Goal: Task Accomplishment & Management: Complete application form

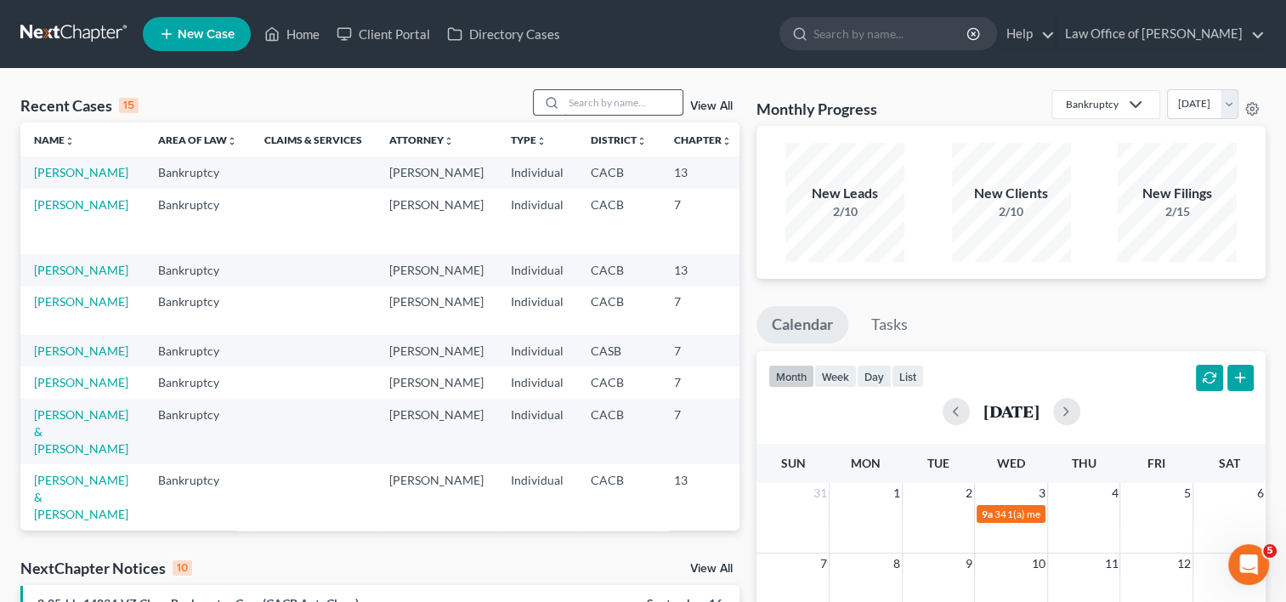
click at [596, 102] on input "search" at bounding box center [623, 102] width 119 height 25
type input "[PERSON_NAME]"
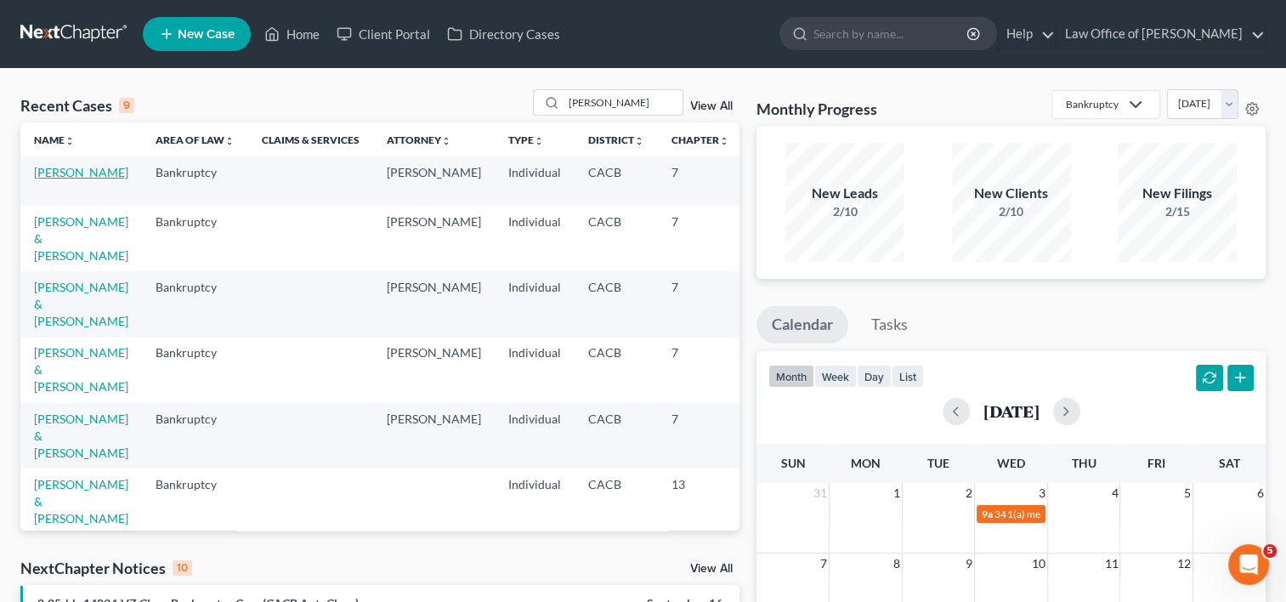
click at [59, 179] on link "[PERSON_NAME]" at bounding box center [81, 172] width 94 height 14
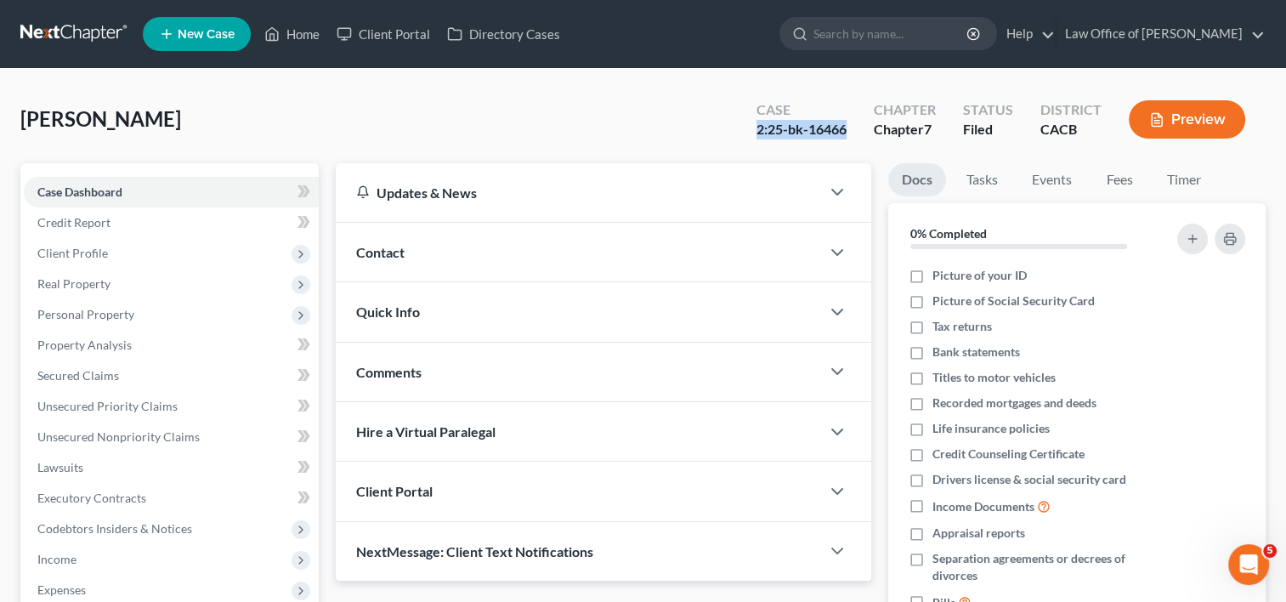
drag, startPoint x: 753, startPoint y: 125, endPoint x: 852, endPoint y: 127, distance: 98.6
click at [852, 127] on div "Case 2:25-bk-16466" at bounding box center [801, 121] width 117 height 50
drag, startPoint x: 756, startPoint y: 129, endPoint x: 847, endPoint y: 140, distance: 91.6
click at [847, 140] on div "Case 2:25-bk-16466" at bounding box center [801, 121] width 117 height 50
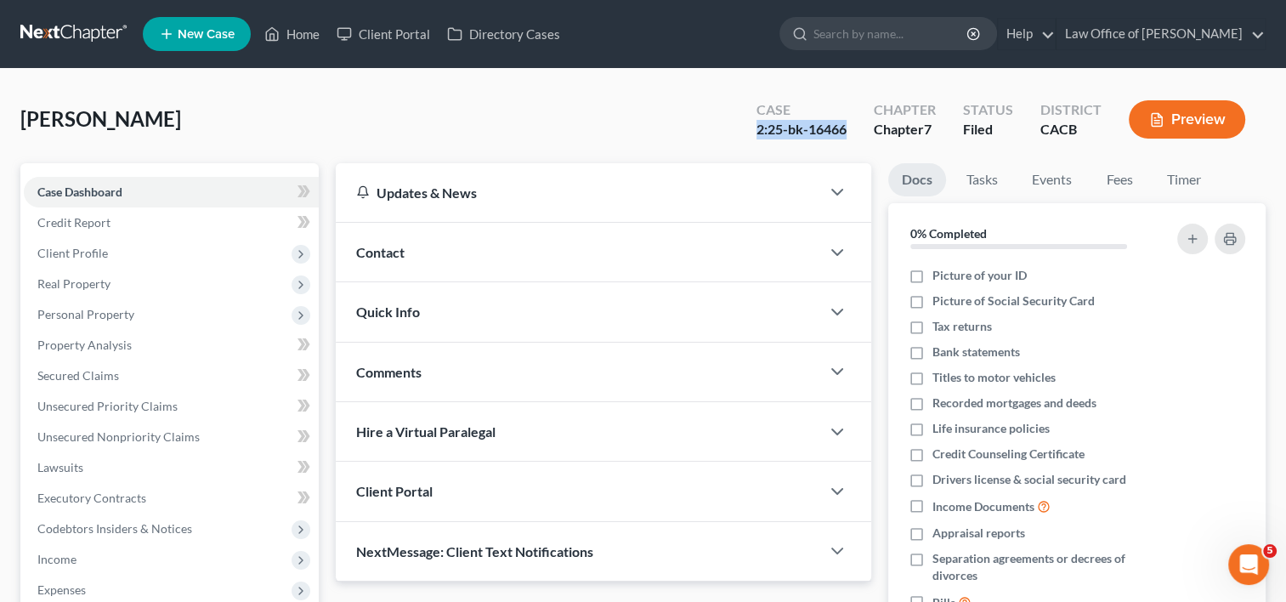
copy div "2:25-bk-16466"
click at [296, 30] on link "Home" at bounding box center [292, 34] width 72 height 31
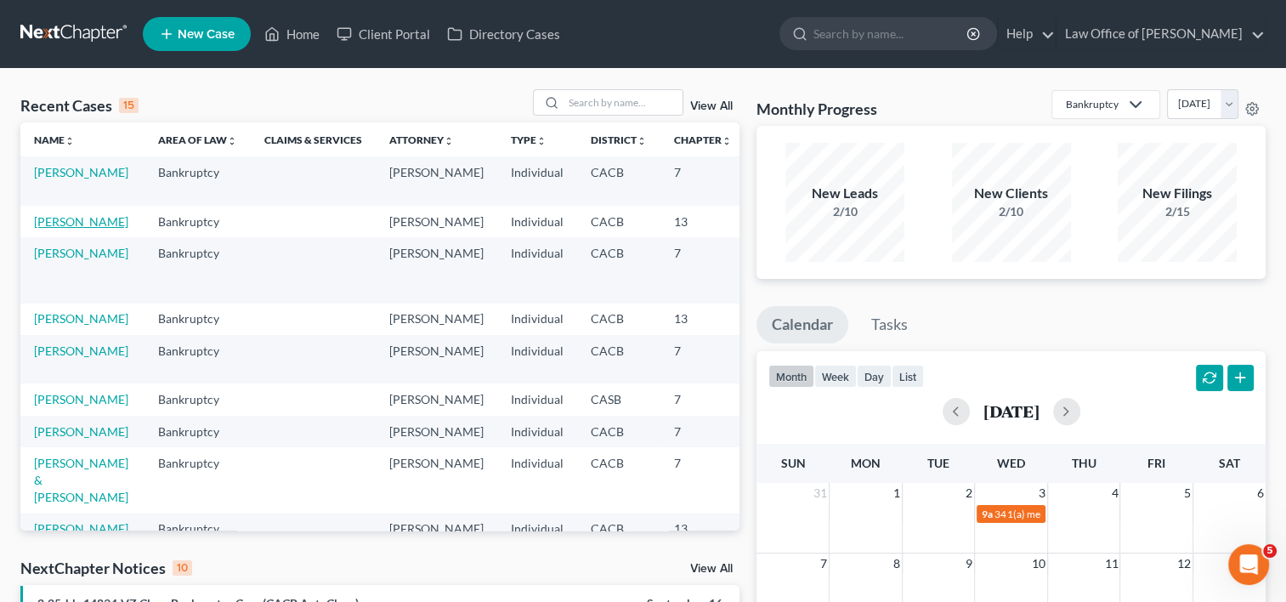
click at [37, 229] on link "[PERSON_NAME]" at bounding box center [81, 221] width 94 height 14
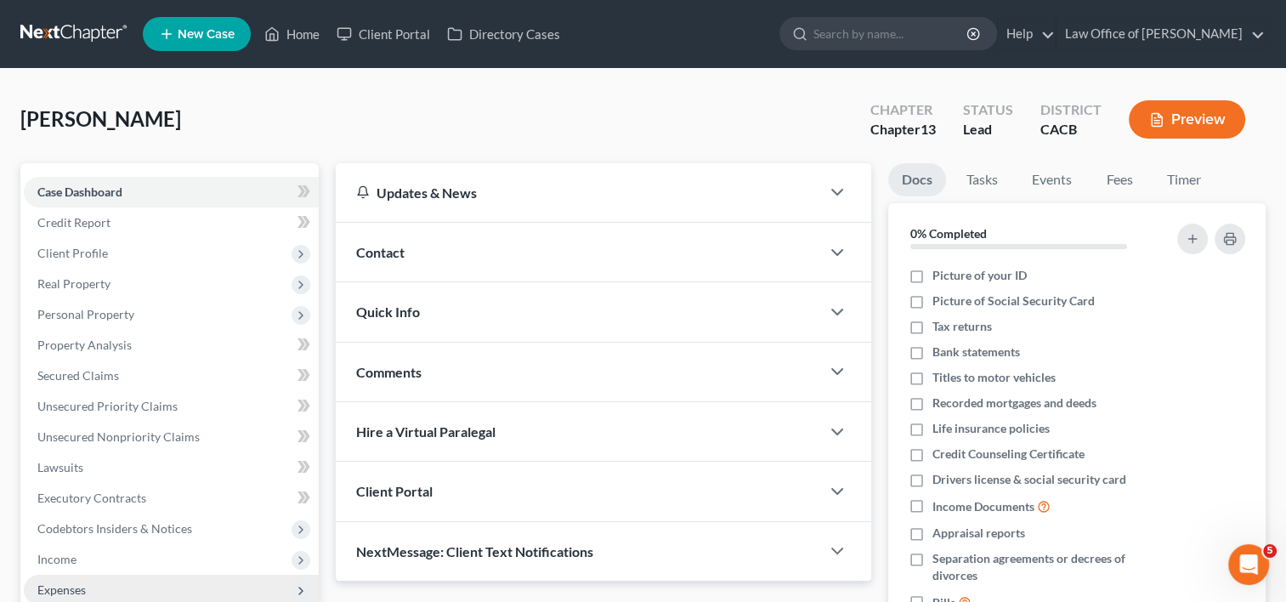
click at [62, 586] on span "Expenses" at bounding box center [61, 589] width 48 height 14
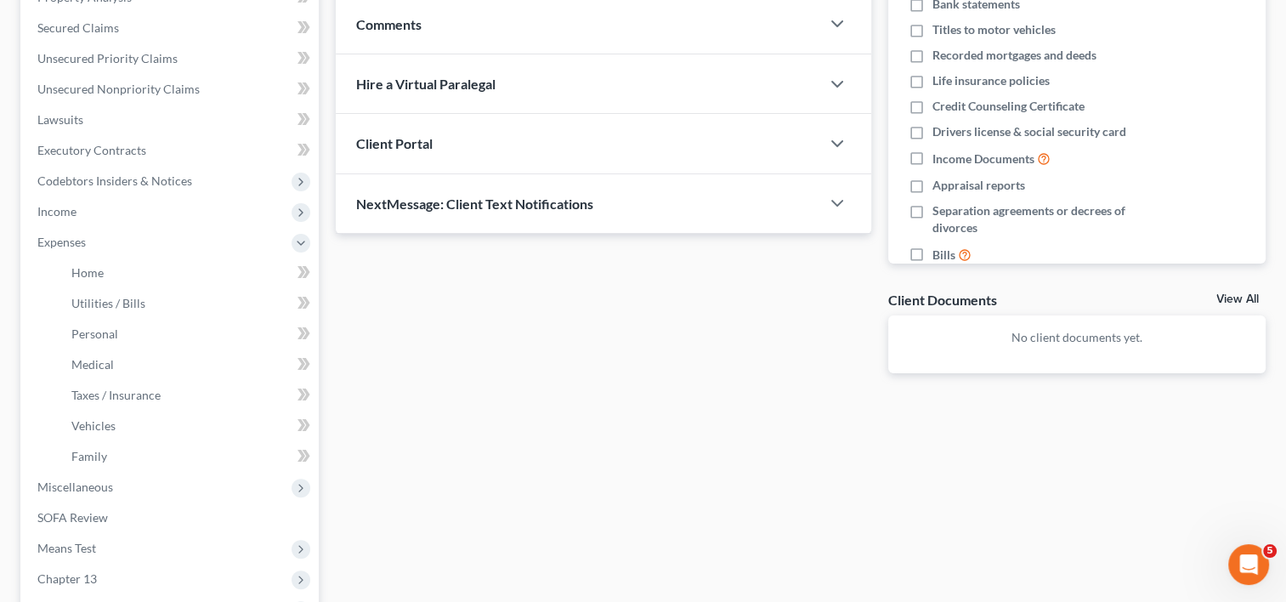
scroll to position [365, 0]
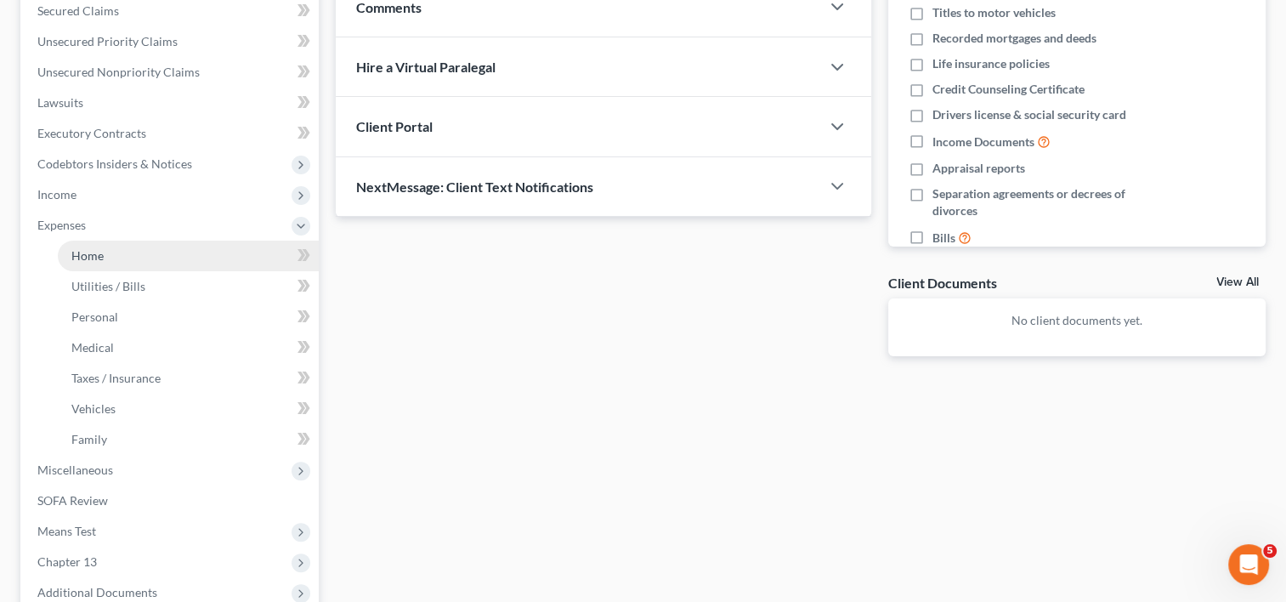
click at [75, 259] on span "Home" at bounding box center [87, 255] width 32 height 14
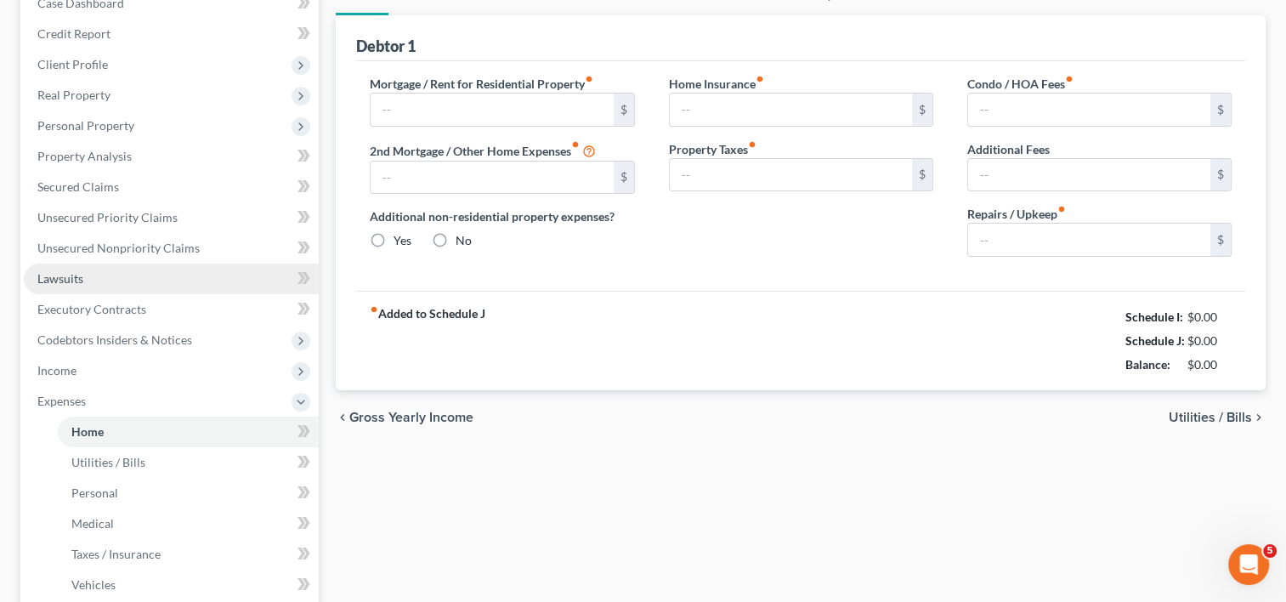
type input "0.00"
radio input "true"
type input "0.00"
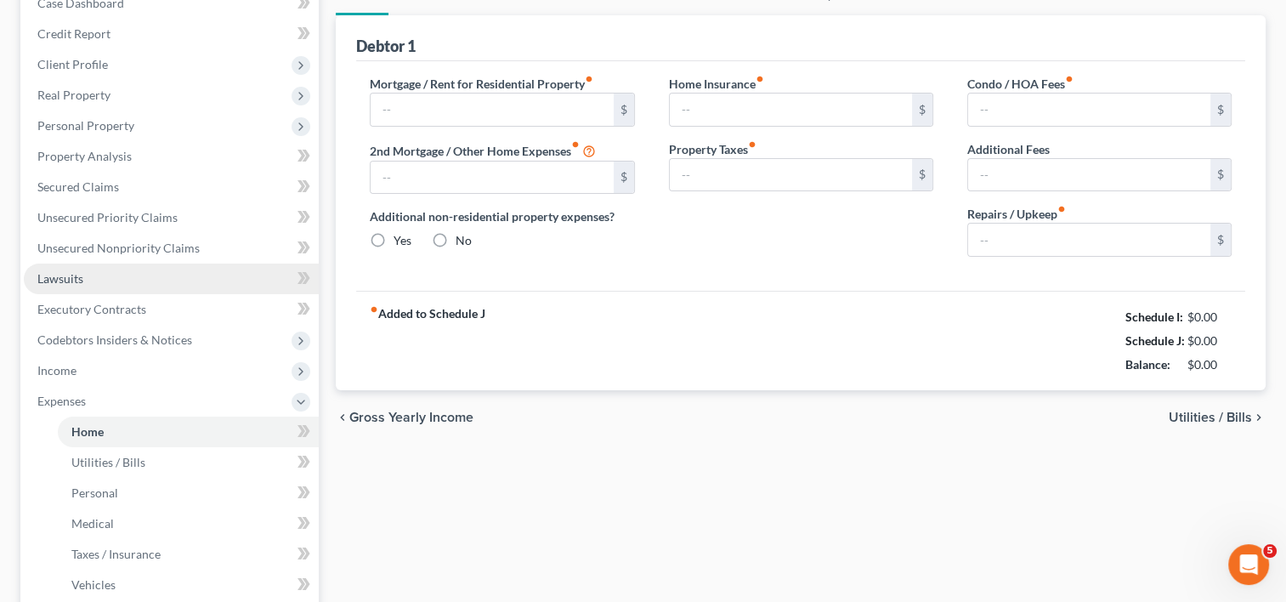
type input "0.00"
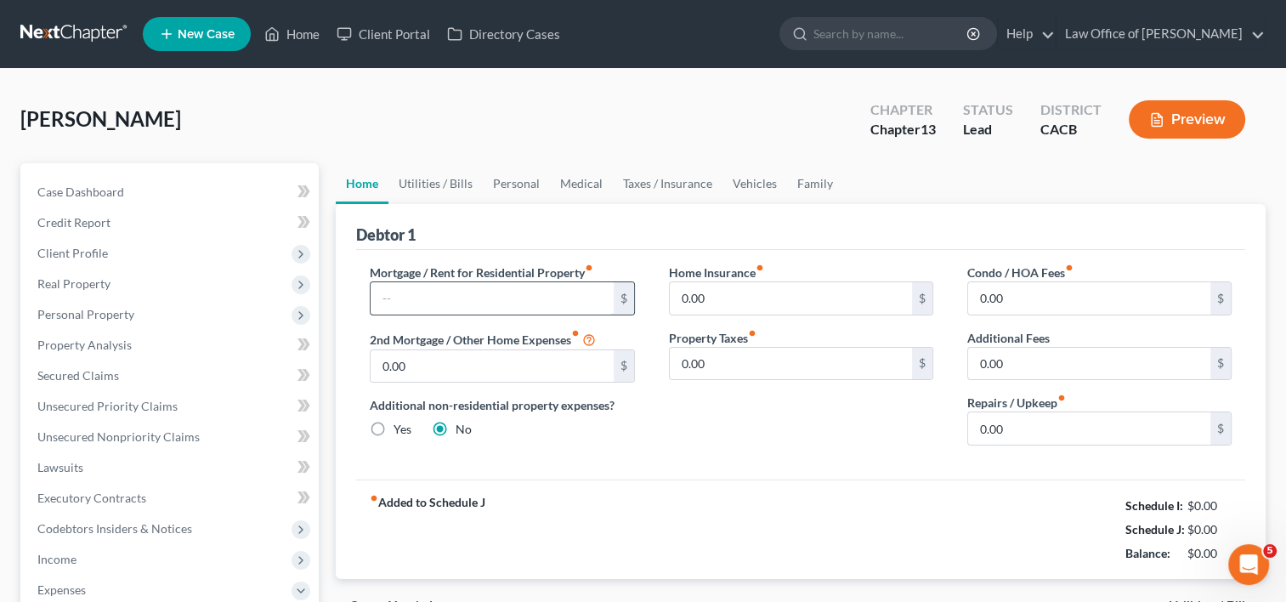
click at [442, 300] on input "text" at bounding box center [492, 298] width 242 height 32
type input "1,665.00"
click at [428, 180] on link "Utilities / Bills" at bounding box center [436, 183] width 94 height 41
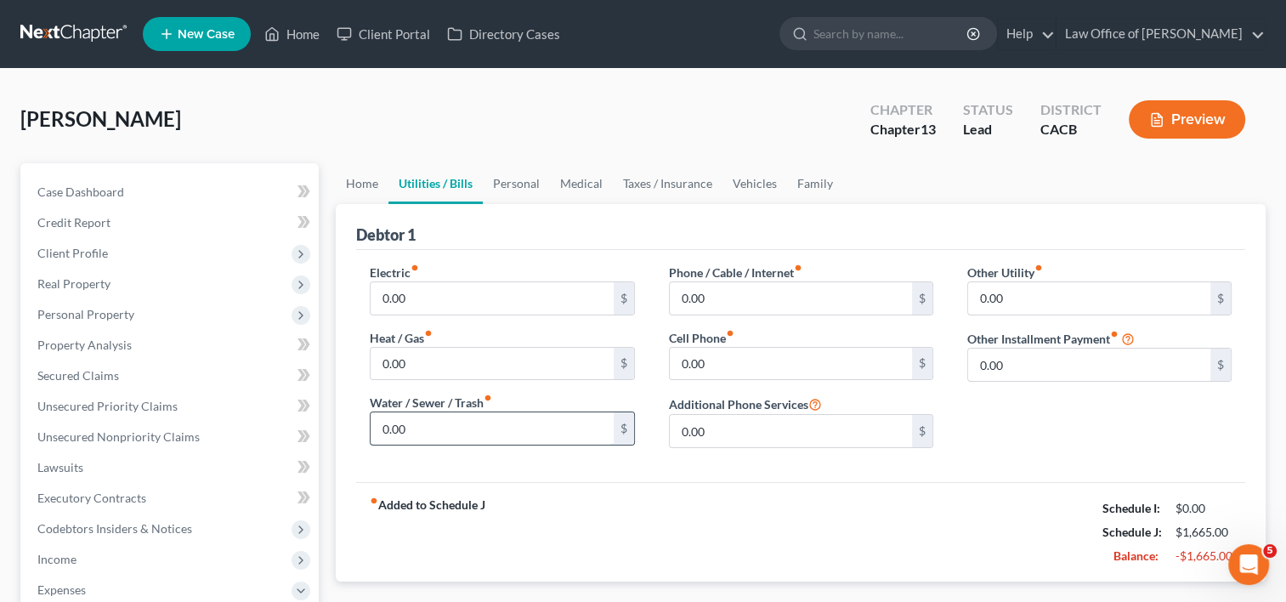
click at [428, 423] on input "0.00" at bounding box center [492, 428] width 242 height 32
type input "100.00"
click at [1035, 363] on input "0.00" at bounding box center [1089, 365] width 242 height 32
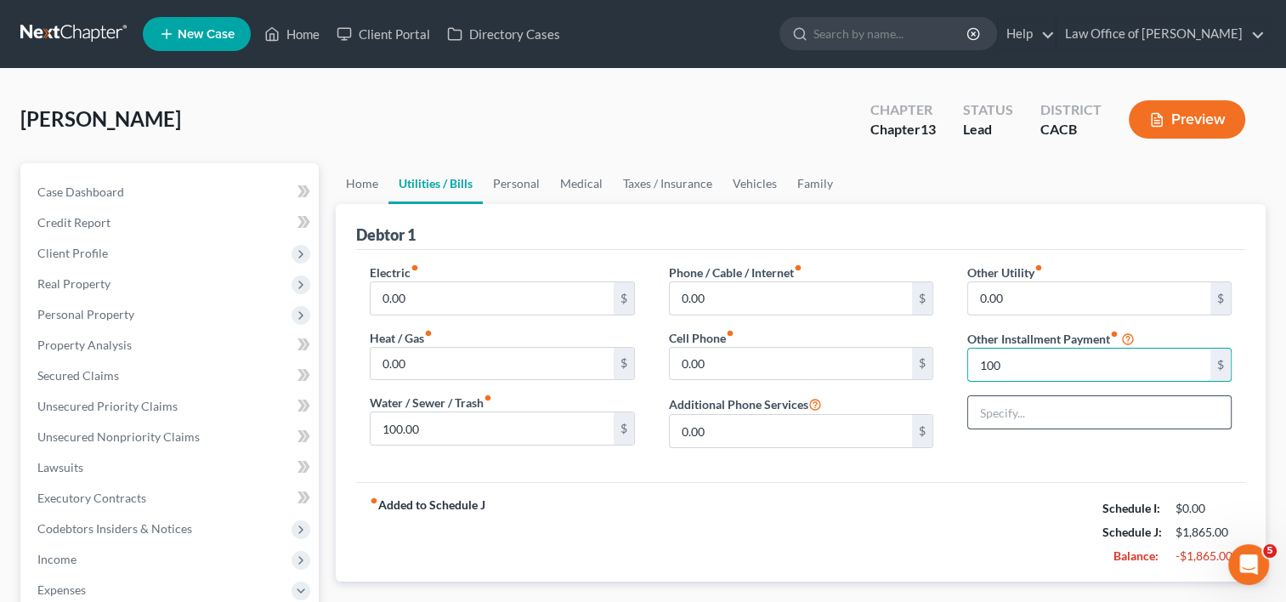
type input "100"
click at [1007, 403] on input "text" at bounding box center [1099, 412] width 263 height 32
type input "Parking"
click at [448, 294] on input "0.00" at bounding box center [492, 298] width 242 height 32
type input "120.00"
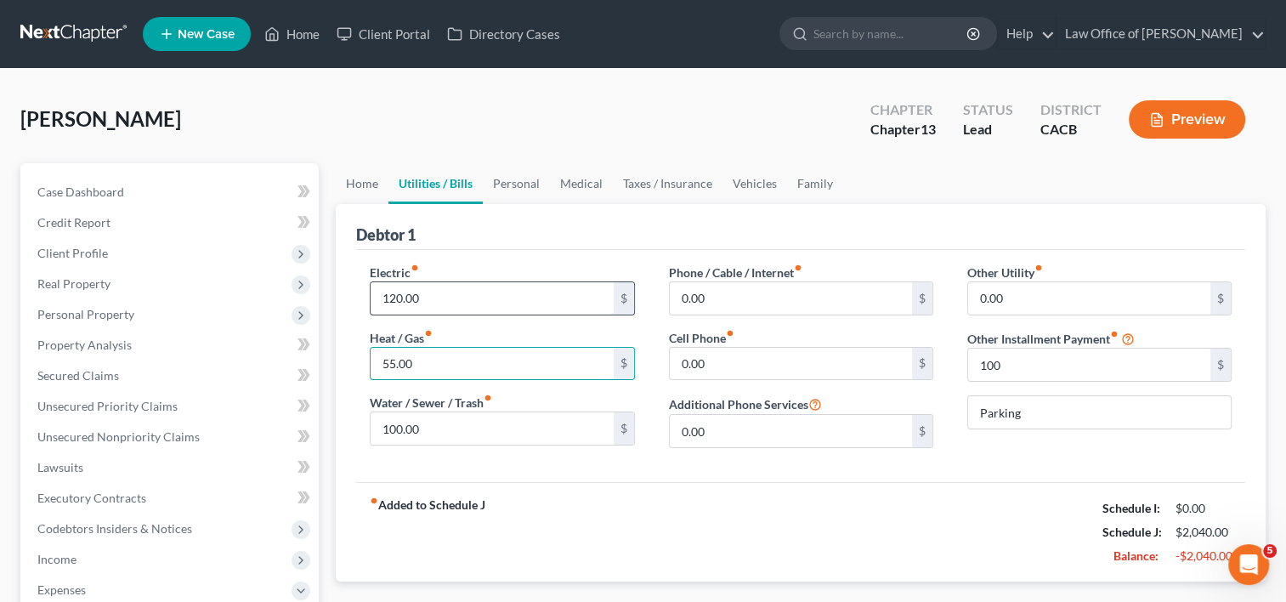
type input "55.00"
click at [746, 288] on input "0.00" at bounding box center [791, 298] width 242 height 32
type input "85.00"
type input "150.00"
click at [744, 294] on input "85.00" at bounding box center [791, 298] width 242 height 32
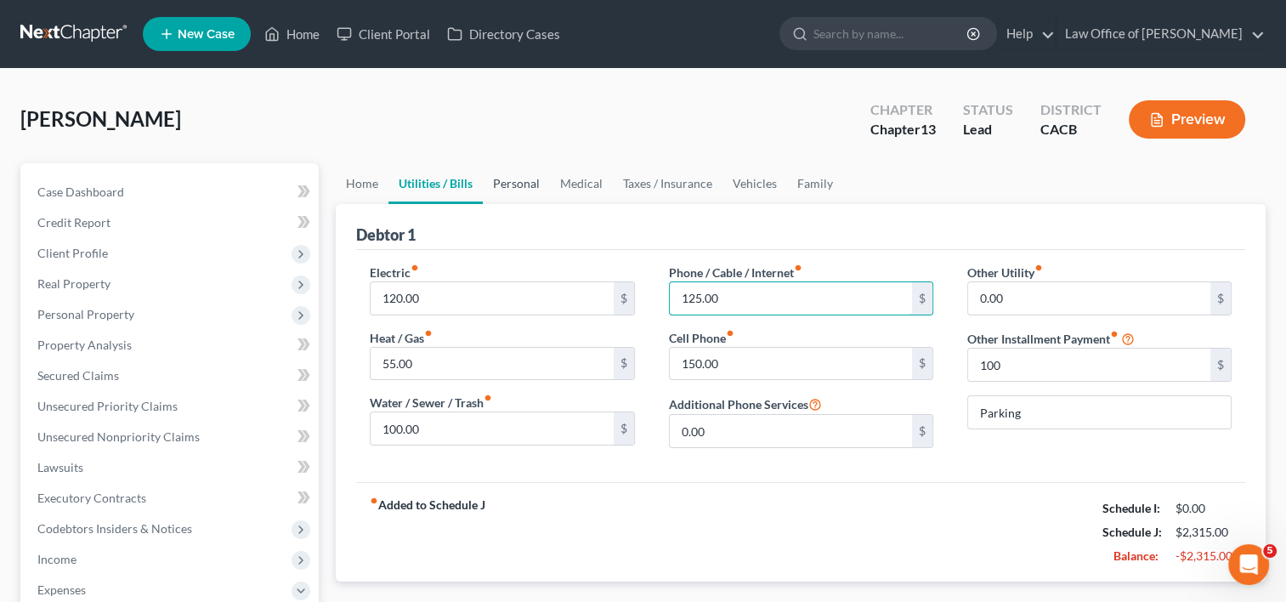
type input "125.00"
click at [524, 179] on link "Personal" at bounding box center [516, 183] width 67 height 41
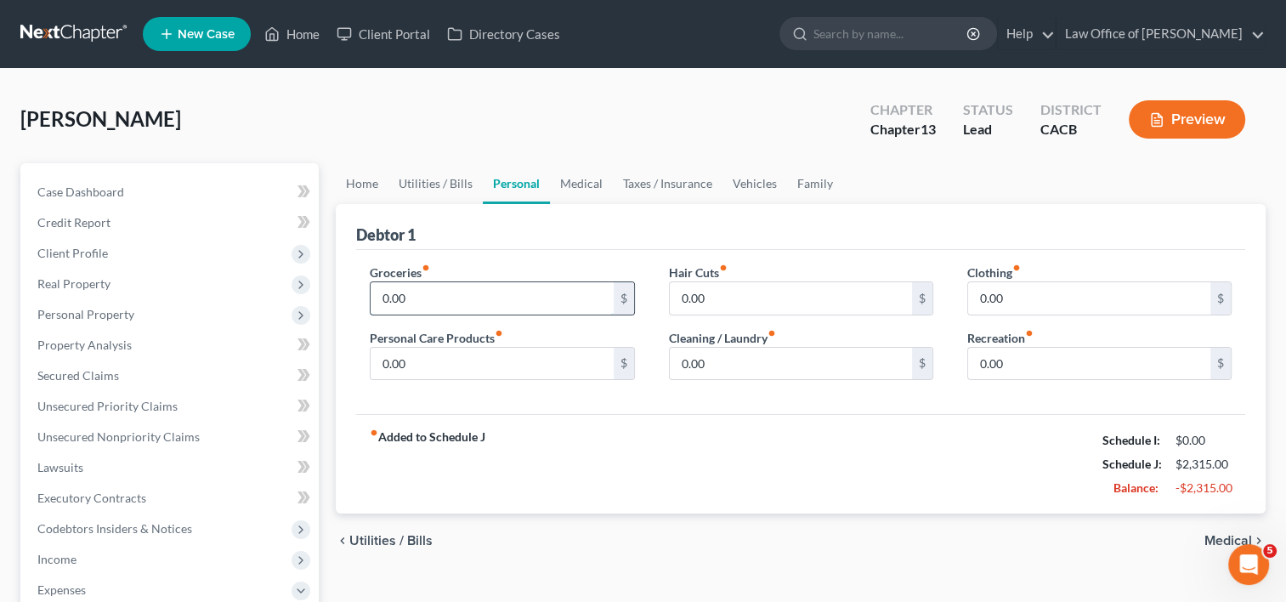
click at [436, 299] on input "0.00" at bounding box center [492, 298] width 242 height 32
type input "450.00"
type input "1"
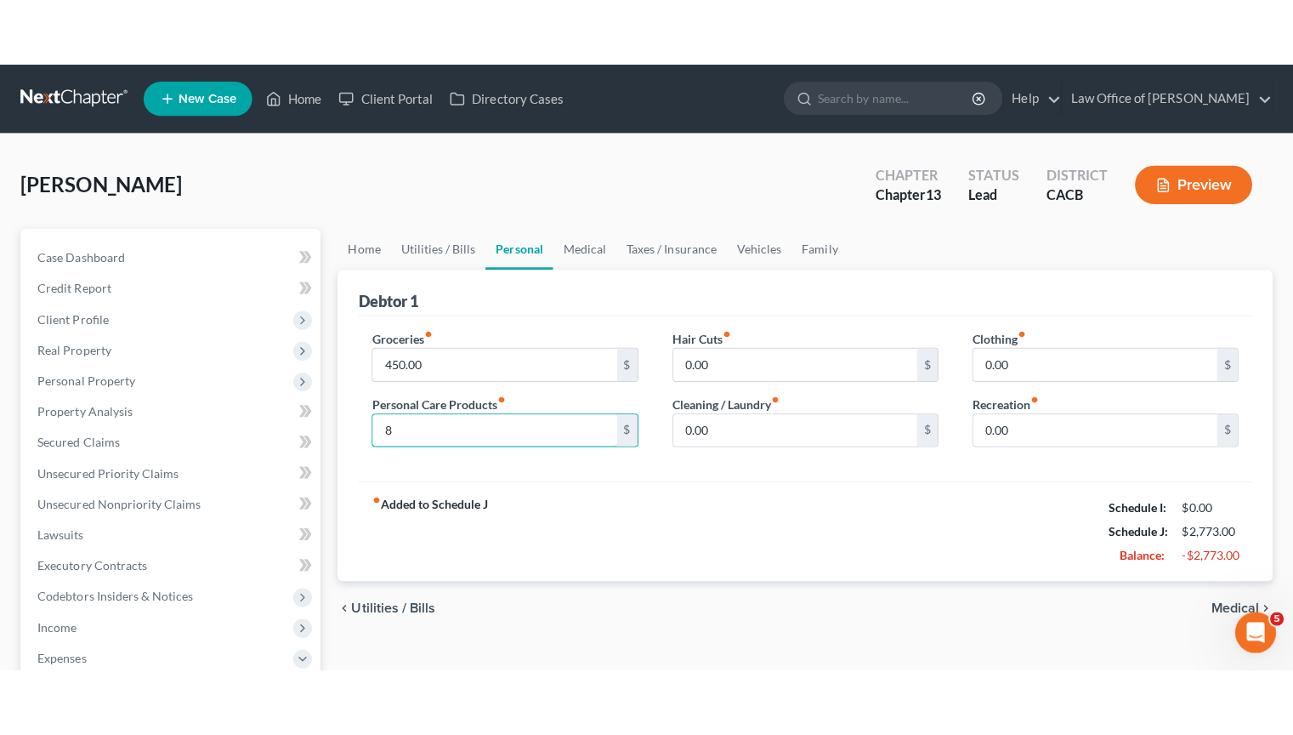
scroll to position [9, 0]
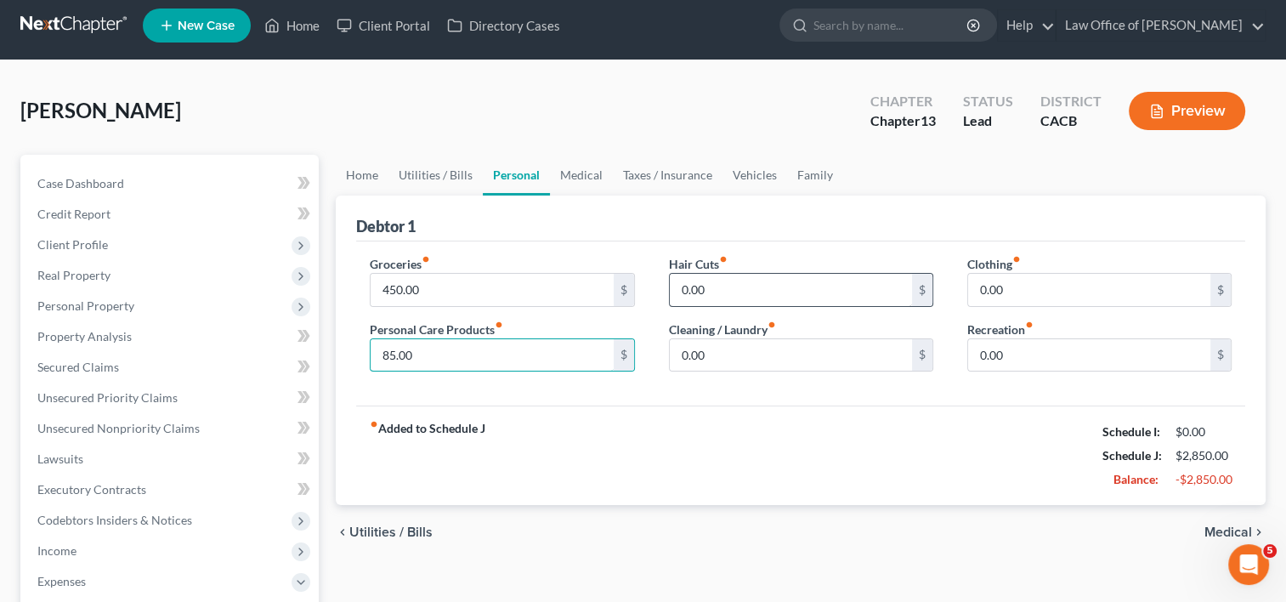
type input "85.00"
click at [740, 282] on input "0.00" at bounding box center [791, 290] width 242 height 32
type input "40.00"
type input "0"
click at [735, 357] on input "120.00" at bounding box center [791, 355] width 242 height 32
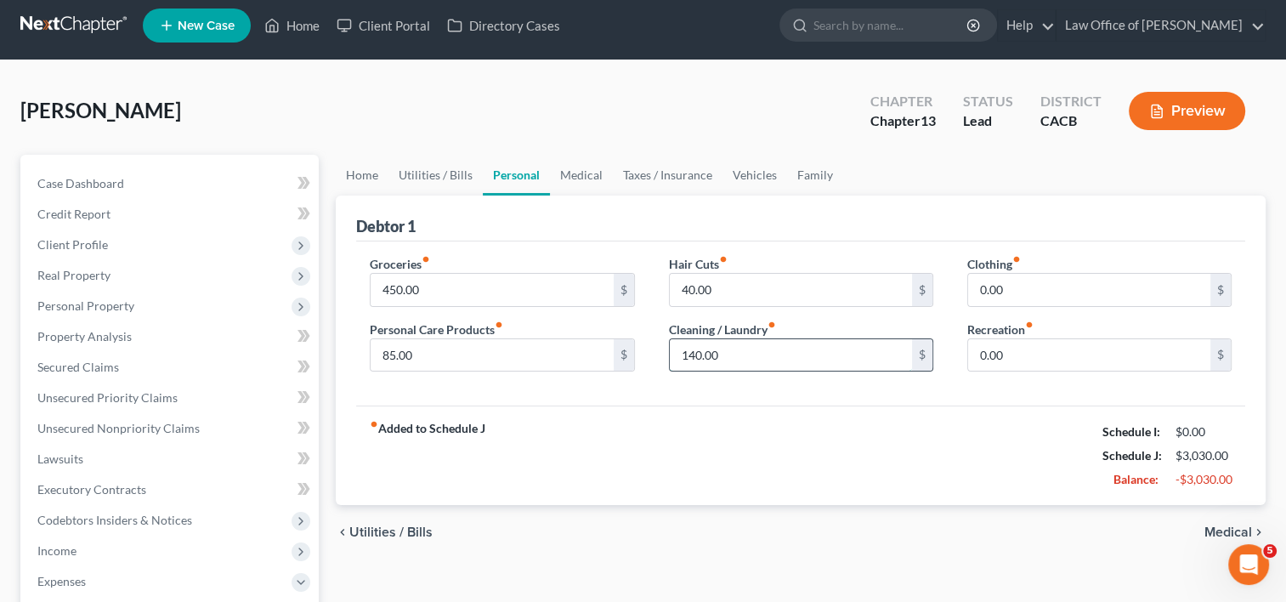
type input "140.00"
type input "75.00"
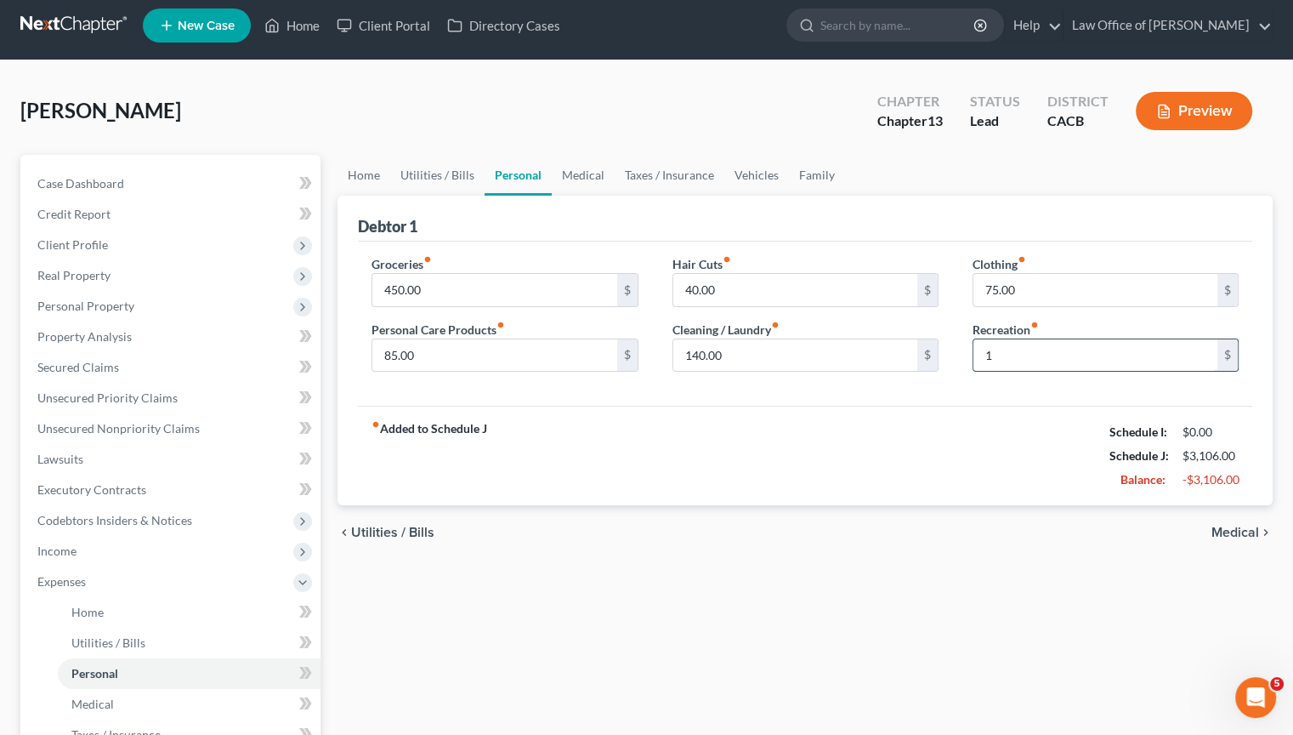
click at [1041, 343] on input "1" at bounding box center [1095, 355] width 244 height 32
type input "100"
click at [651, 280] on div "Groceries fiber_manual_record 450.00 $ Personal Care Products fiber_manual_reco…" at bounding box center [505, 320] width 300 height 131
click at [582, 179] on link "Medical" at bounding box center [583, 175] width 63 height 41
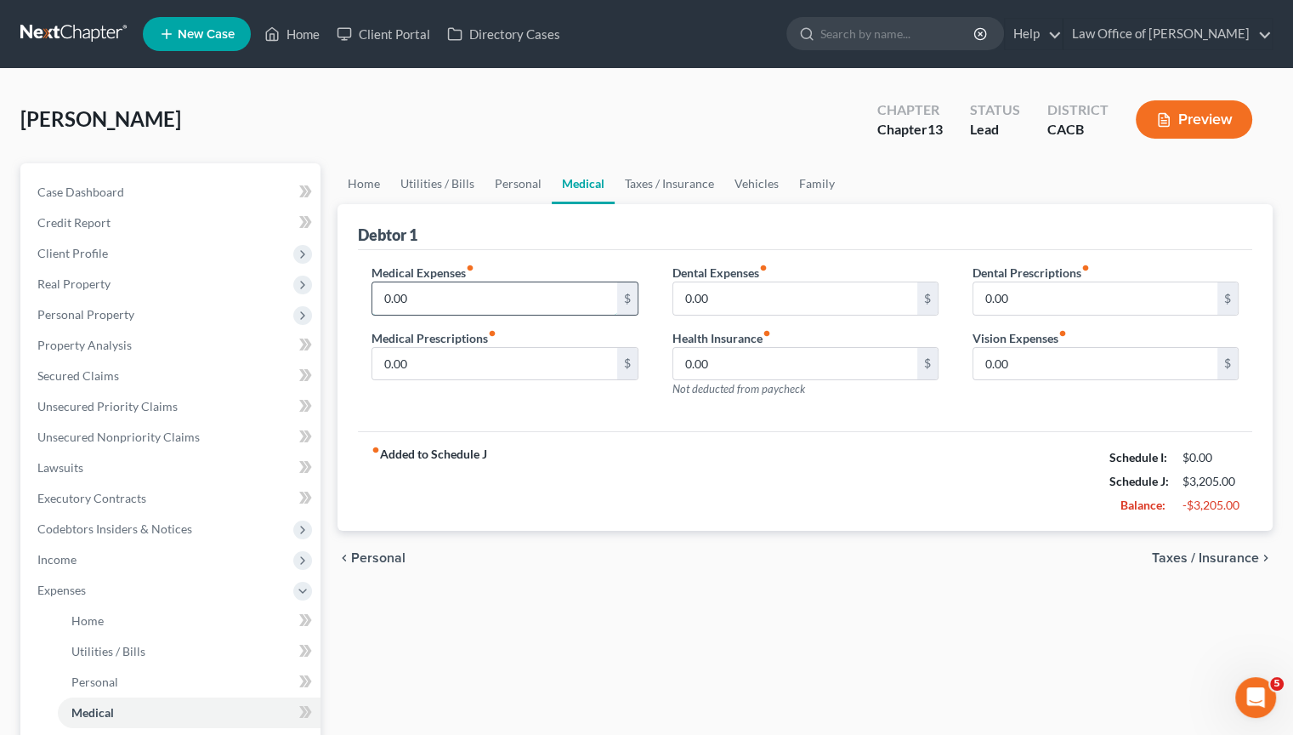
click at [468, 296] on input "0.00" at bounding box center [494, 298] width 244 height 32
type input "100.00"
click at [680, 195] on link "Taxes / Insurance" at bounding box center [670, 183] width 110 height 41
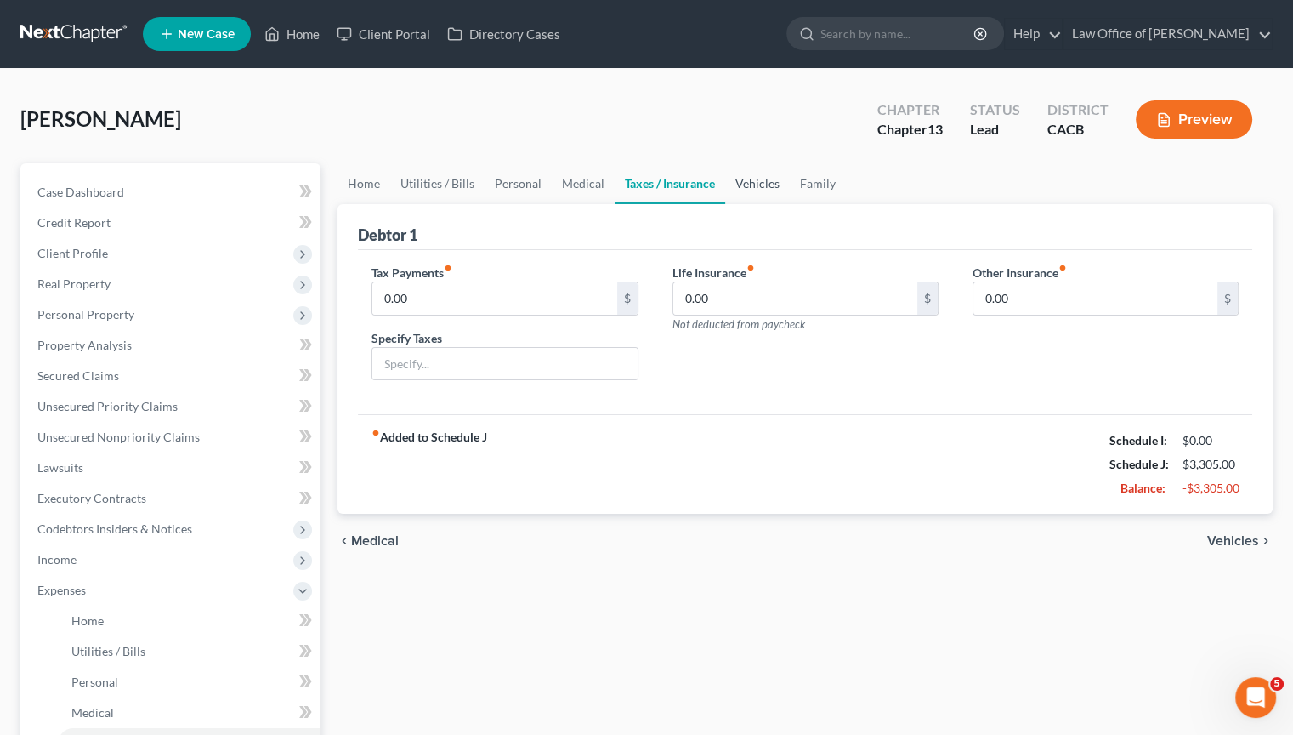
click at [751, 183] on link "Vehicles" at bounding box center [757, 183] width 65 height 41
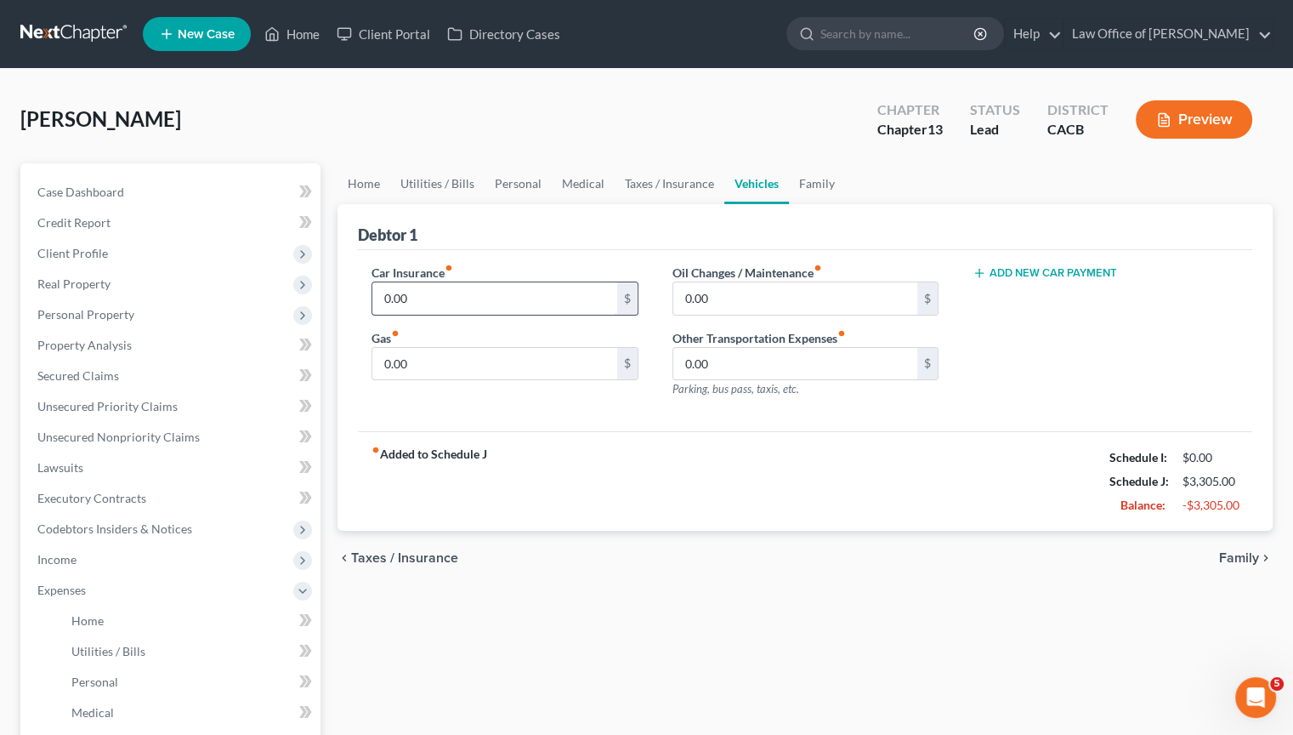
click at [461, 296] on input "0.00" at bounding box center [494, 298] width 244 height 32
type input "235.00"
type input "400.00"
type input "65.00"
click at [811, 190] on link "Family" at bounding box center [817, 183] width 56 height 41
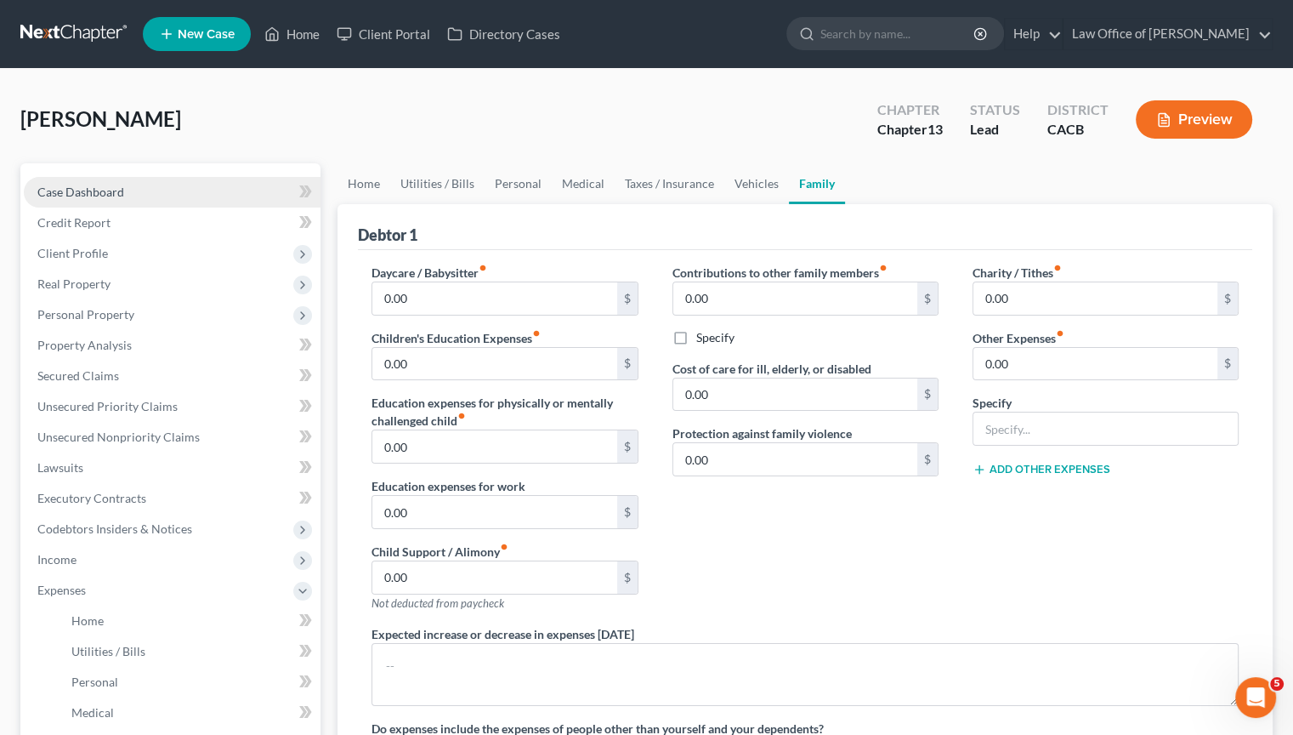
click at [82, 197] on span "Case Dashboard" at bounding box center [80, 191] width 87 height 14
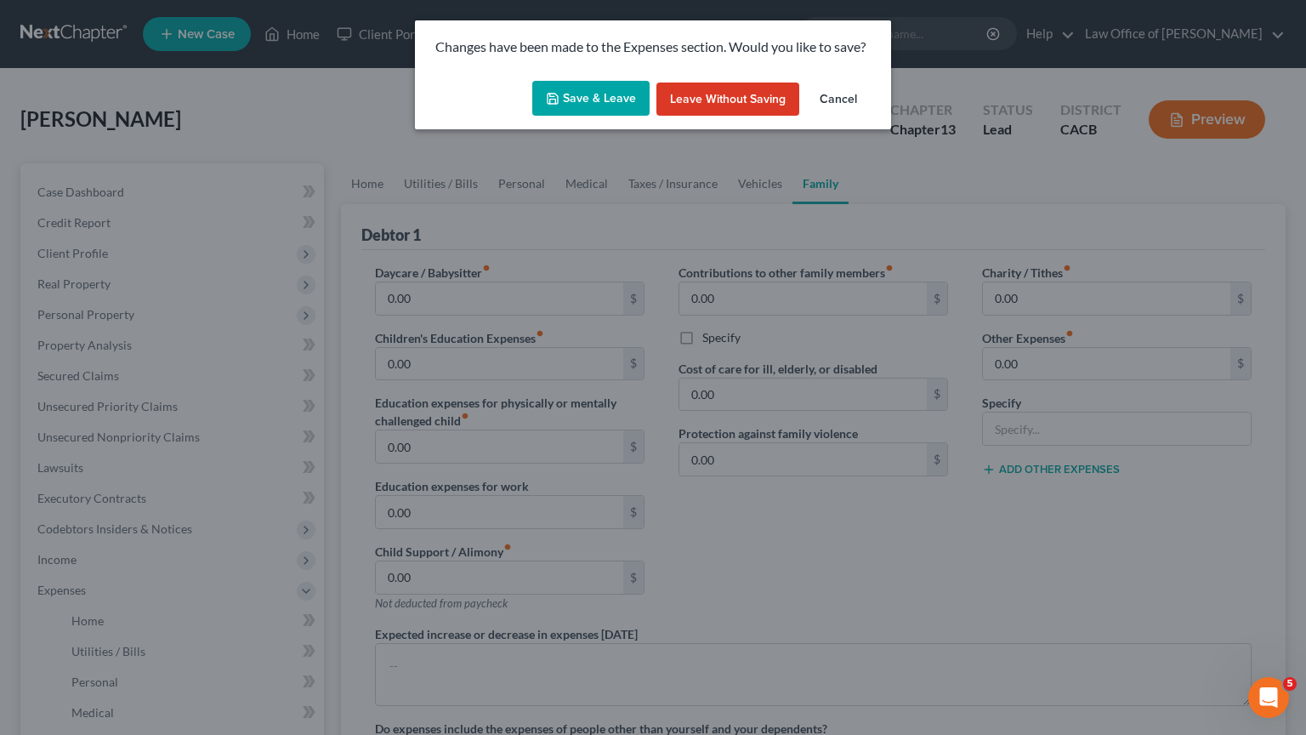
click at [567, 93] on button "Save & Leave" at bounding box center [590, 99] width 117 height 36
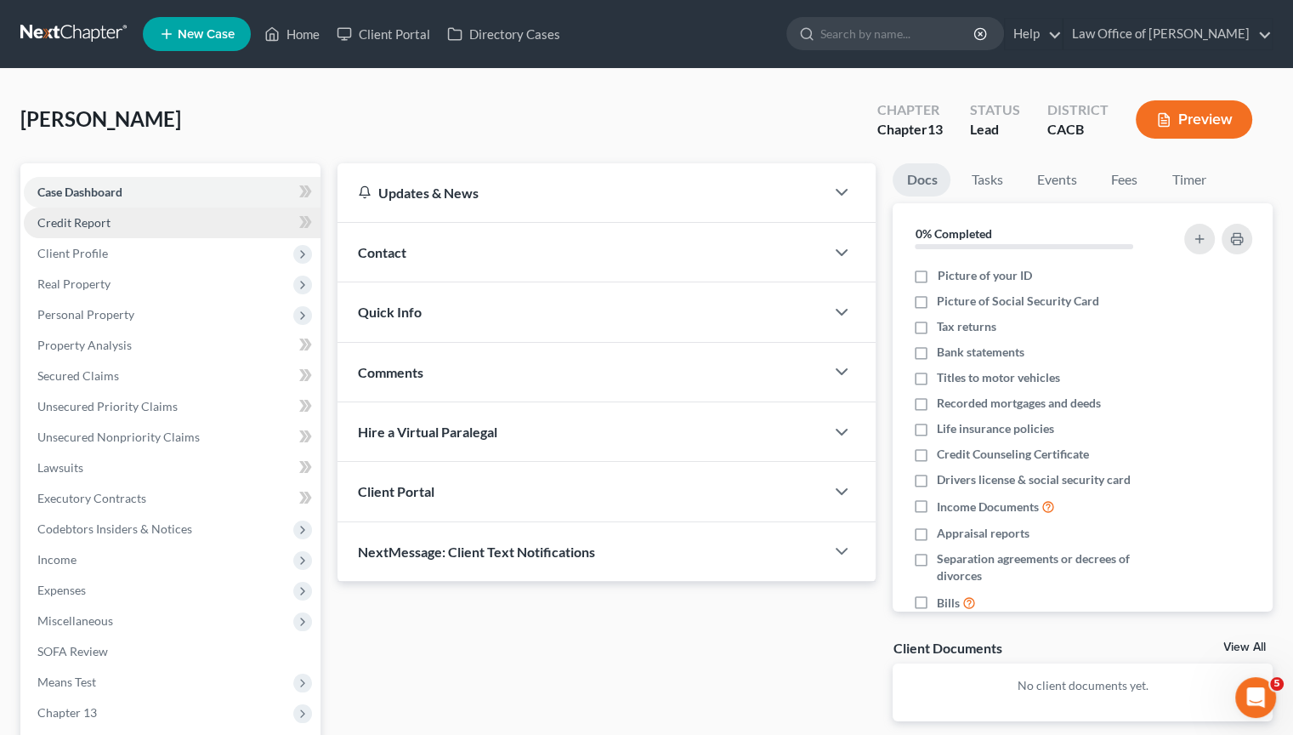
click at [80, 226] on span "Credit Report" at bounding box center [73, 222] width 73 height 14
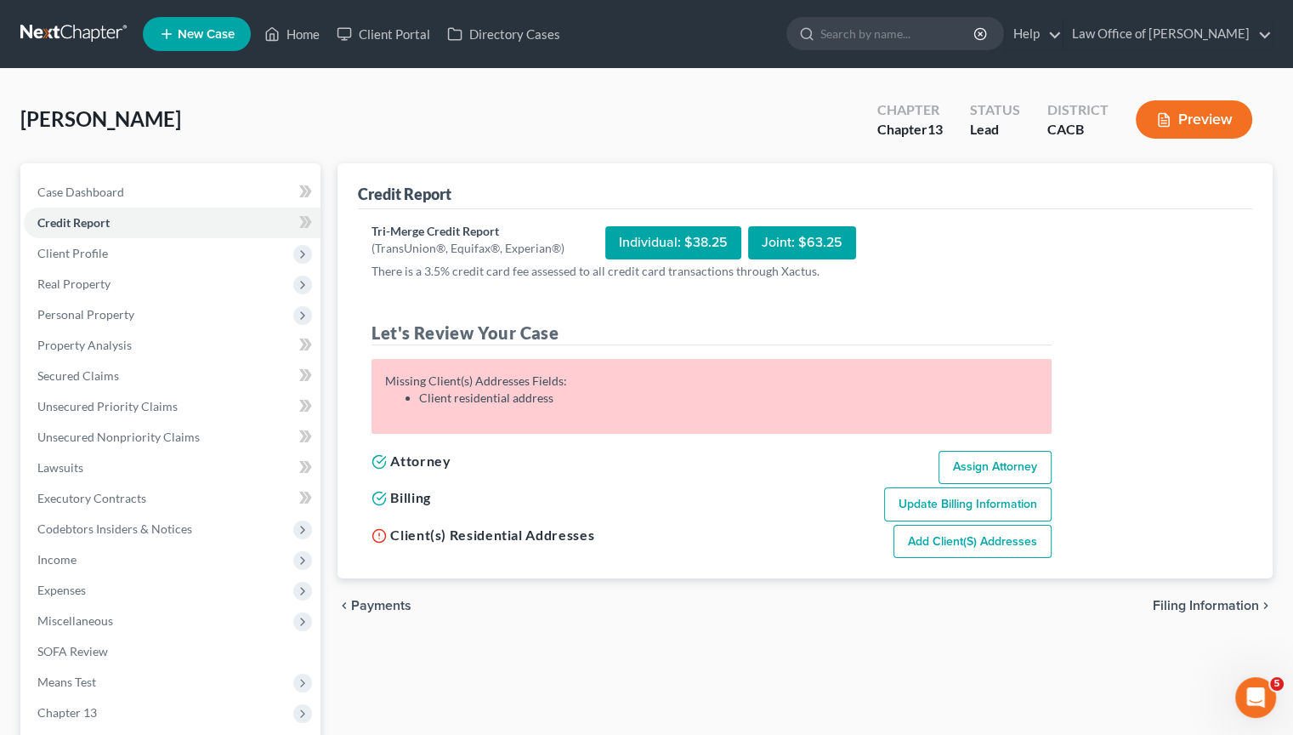
click at [1003, 538] on link "Add Client(s) Addresses" at bounding box center [973, 542] width 158 height 34
select select "0"
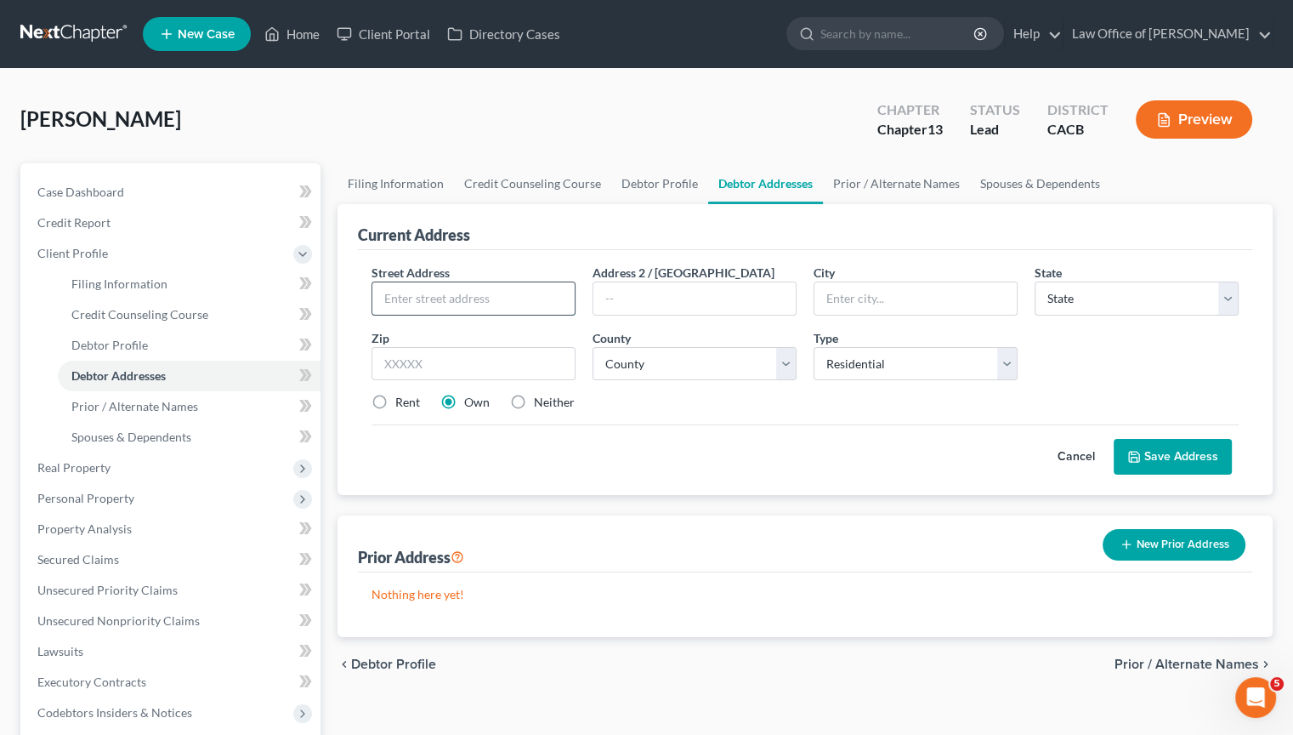
click at [443, 306] on input "text" at bounding box center [473, 298] width 202 height 32
click at [395, 403] on label "Rent" at bounding box center [407, 402] width 25 height 17
click at [402, 403] on input "Rent" at bounding box center [407, 399] width 11 height 11
radio input "true"
click at [420, 287] on input "text" at bounding box center [473, 298] width 202 height 32
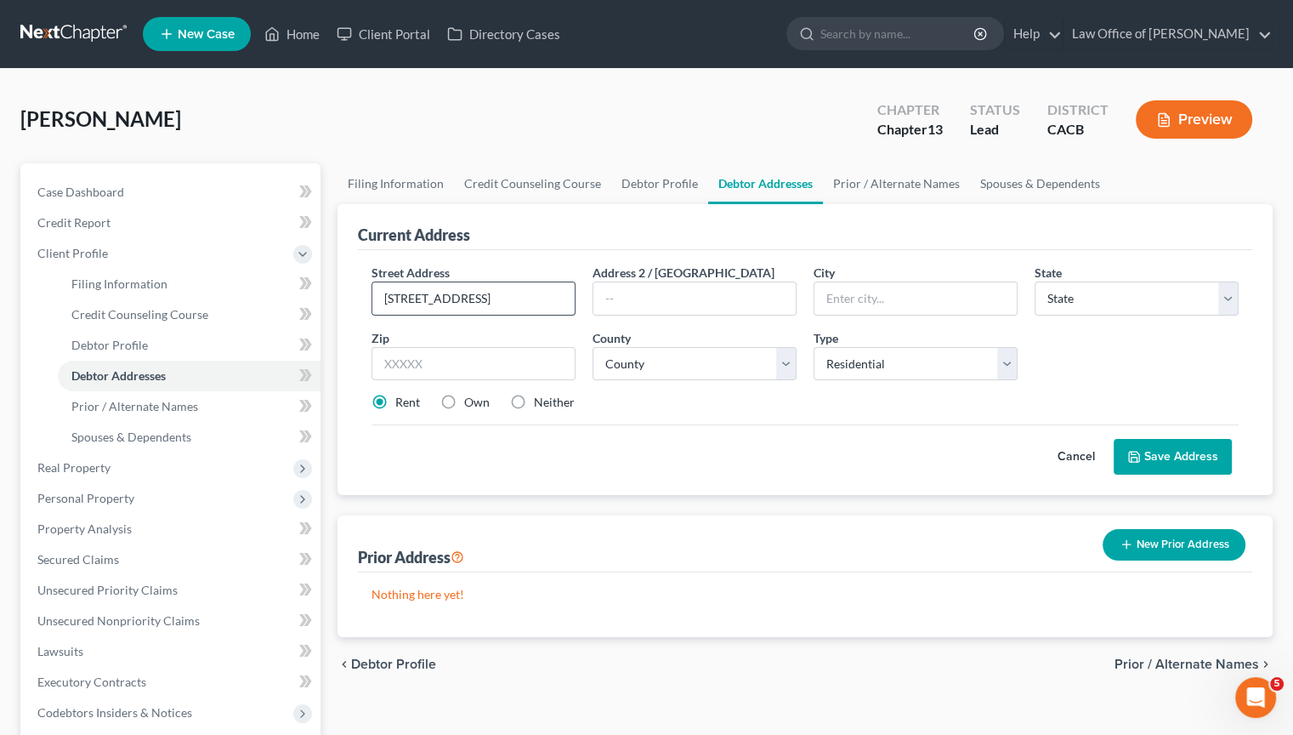
type input "[STREET_ADDRESS]"
click at [653, 293] on input "text" at bounding box center [694, 298] width 202 height 32
type input "Apt 13"
type input "Orange"
select select "4"
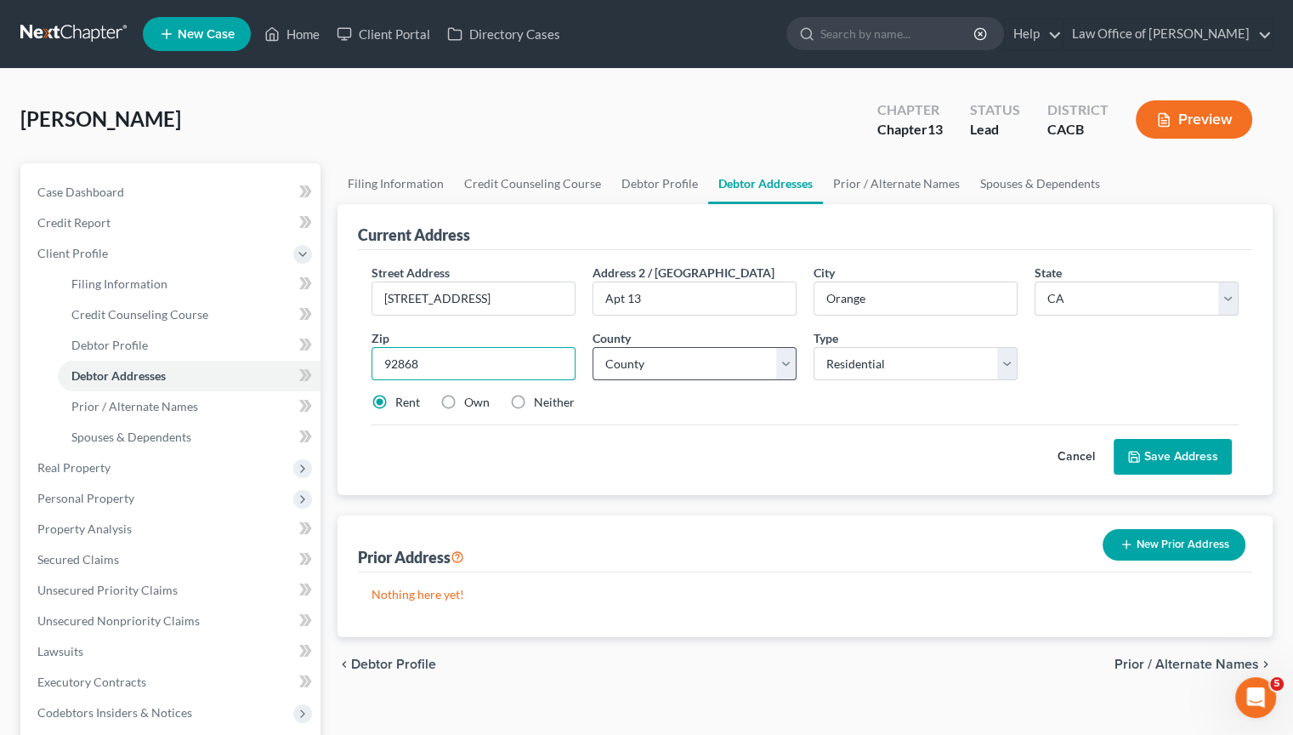
type input "92868"
click at [756, 372] on select "County [GEOGRAPHIC_DATA] [GEOGRAPHIC_DATA] [GEOGRAPHIC_DATA] [GEOGRAPHIC_DATA] …" at bounding box center [695, 364] width 204 height 34
select select "29"
click at [593, 347] on select "County [GEOGRAPHIC_DATA] [GEOGRAPHIC_DATA] [GEOGRAPHIC_DATA] [GEOGRAPHIC_DATA] …" at bounding box center [695, 364] width 204 height 34
click at [1176, 458] on button "Save Address" at bounding box center [1173, 457] width 118 height 36
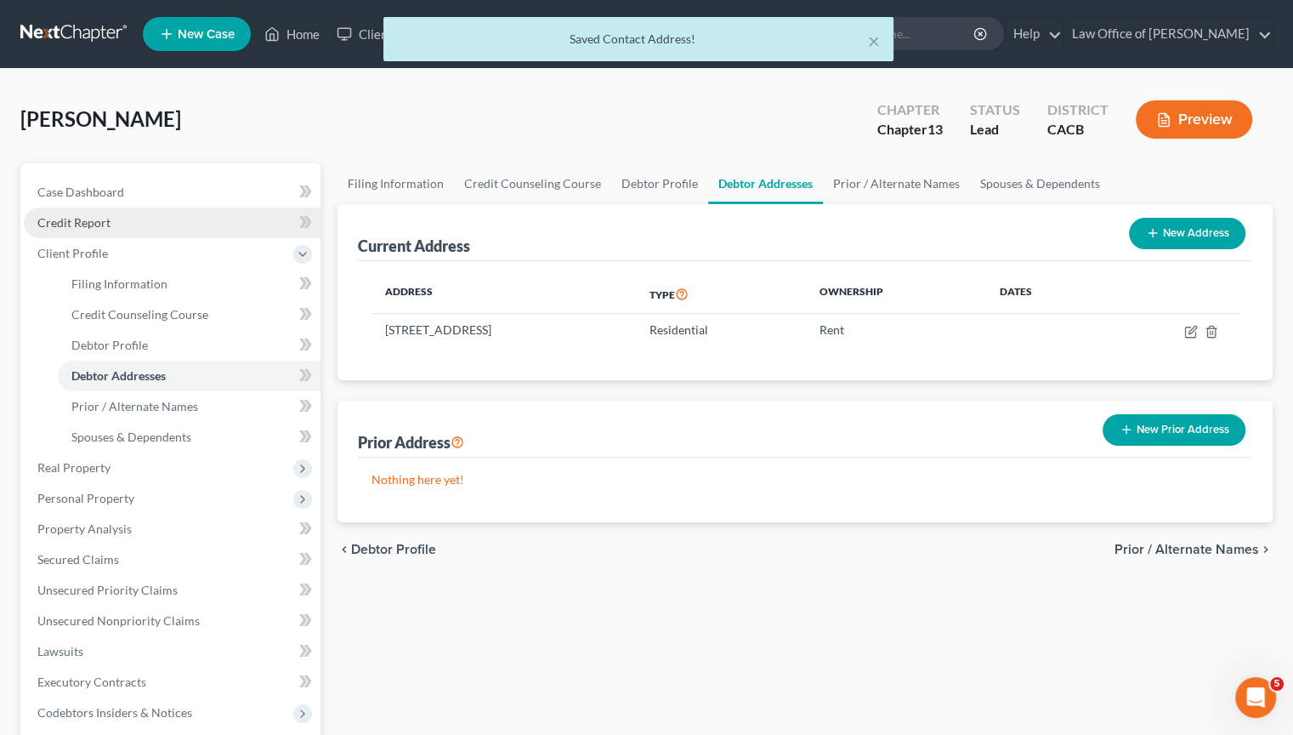
click at [93, 224] on span "Credit Report" at bounding box center [73, 222] width 73 height 14
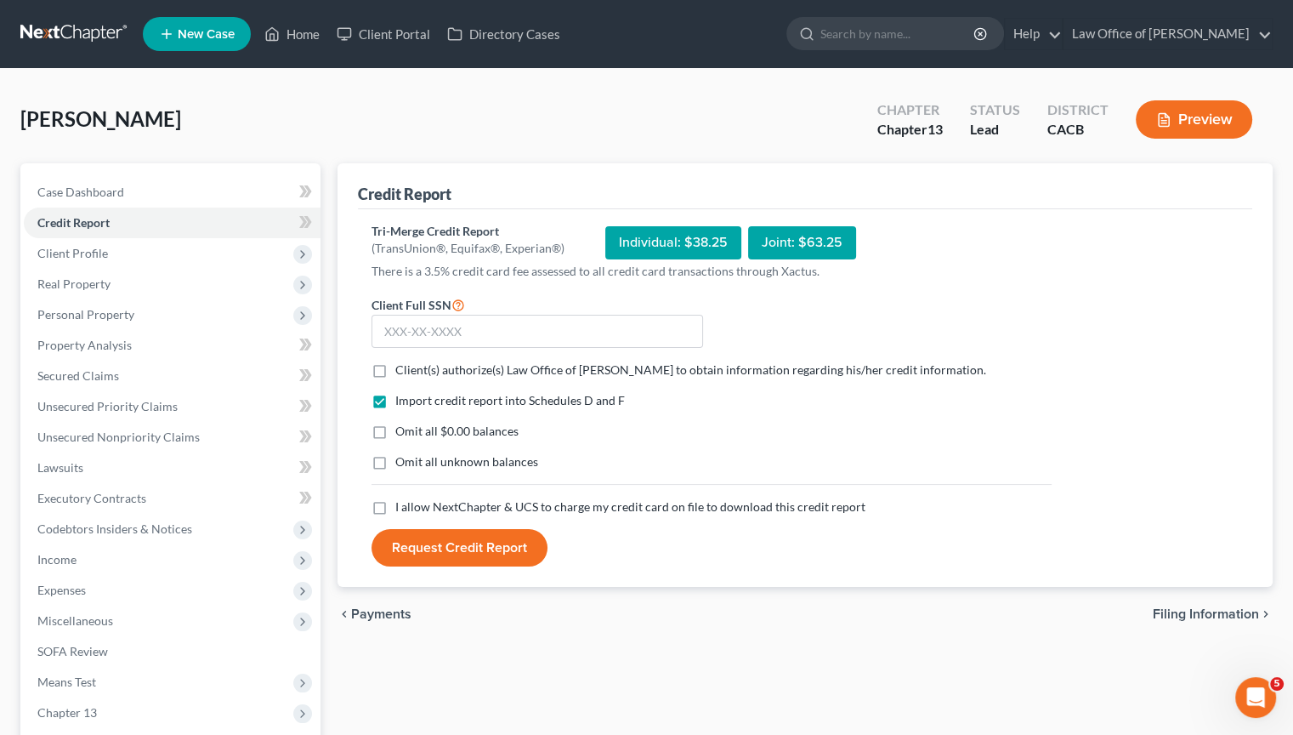
click at [395, 368] on label "Client(s) authorize(s) Law Office of [PERSON_NAME] to obtain information regard…" at bounding box center [690, 369] width 591 height 17
click at [402, 368] on input "Client(s) authorize(s) Law Office of [PERSON_NAME] to obtain information regard…" at bounding box center [407, 366] width 11 height 11
checkbox input "true"
click at [395, 508] on label "I allow NextChapter & UCS to charge my credit card on file to download this cre…" at bounding box center [630, 506] width 470 height 17
click at [402, 508] on input "I allow NextChapter & UCS to charge my credit card on file to download this cre…" at bounding box center [407, 503] width 11 height 11
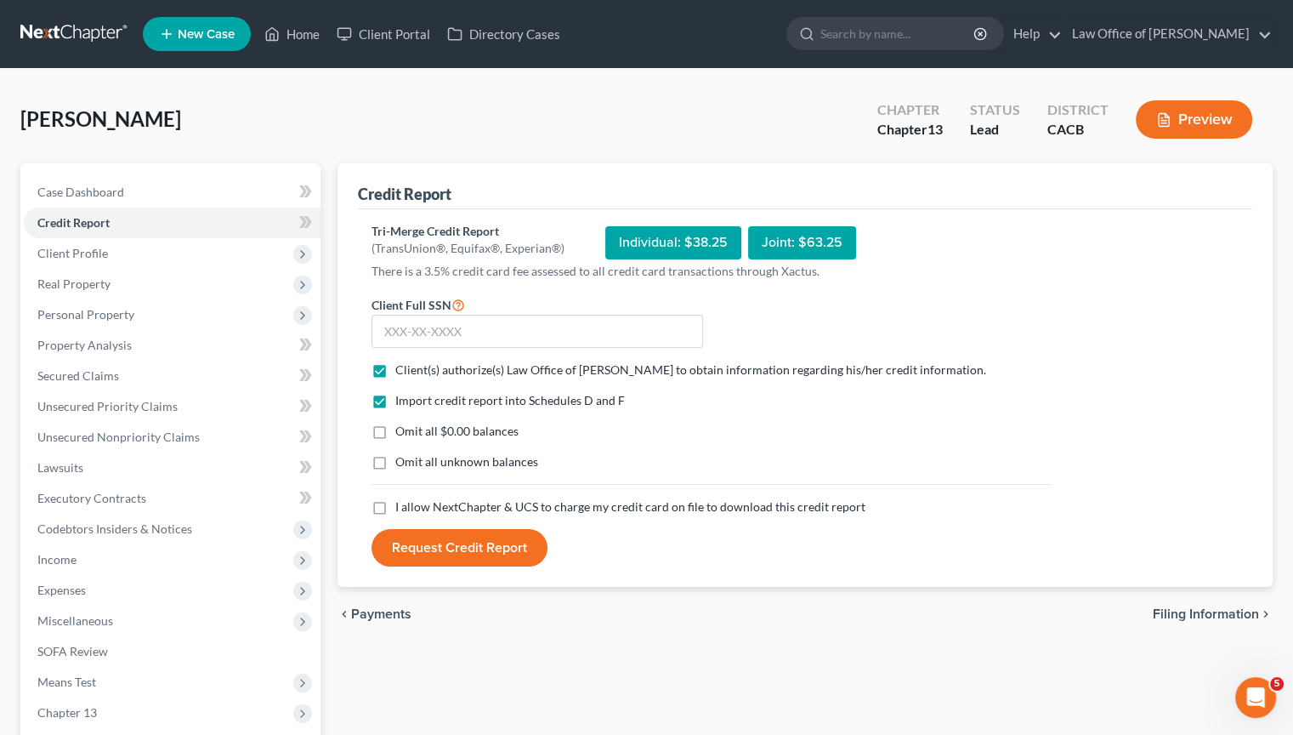
checkbox input "true"
click at [513, 323] on input "text" at bounding box center [538, 332] width 332 height 34
type input "602-10-5139"
click at [459, 548] on button "Request Credit Report" at bounding box center [460, 547] width 176 height 37
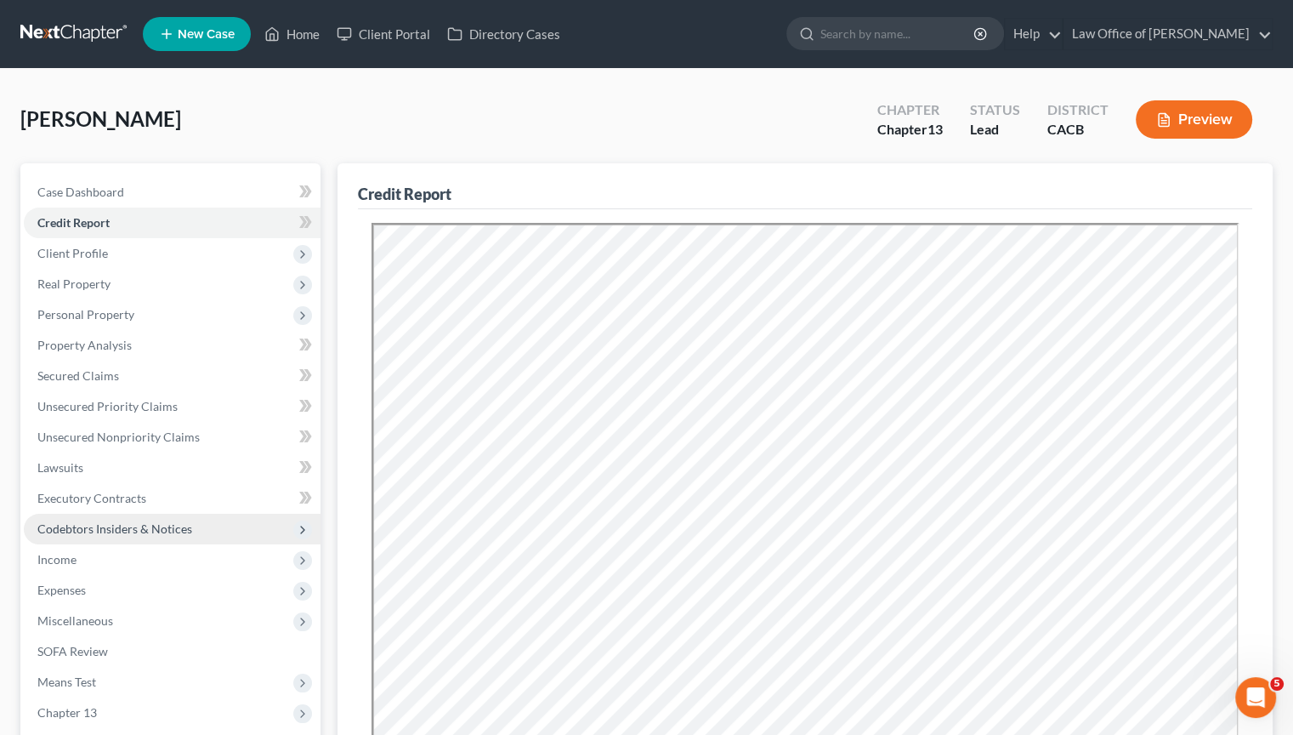
click at [139, 531] on span "Codebtors Insiders & Notices" at bounding box center [114, 528] width 155 height 14
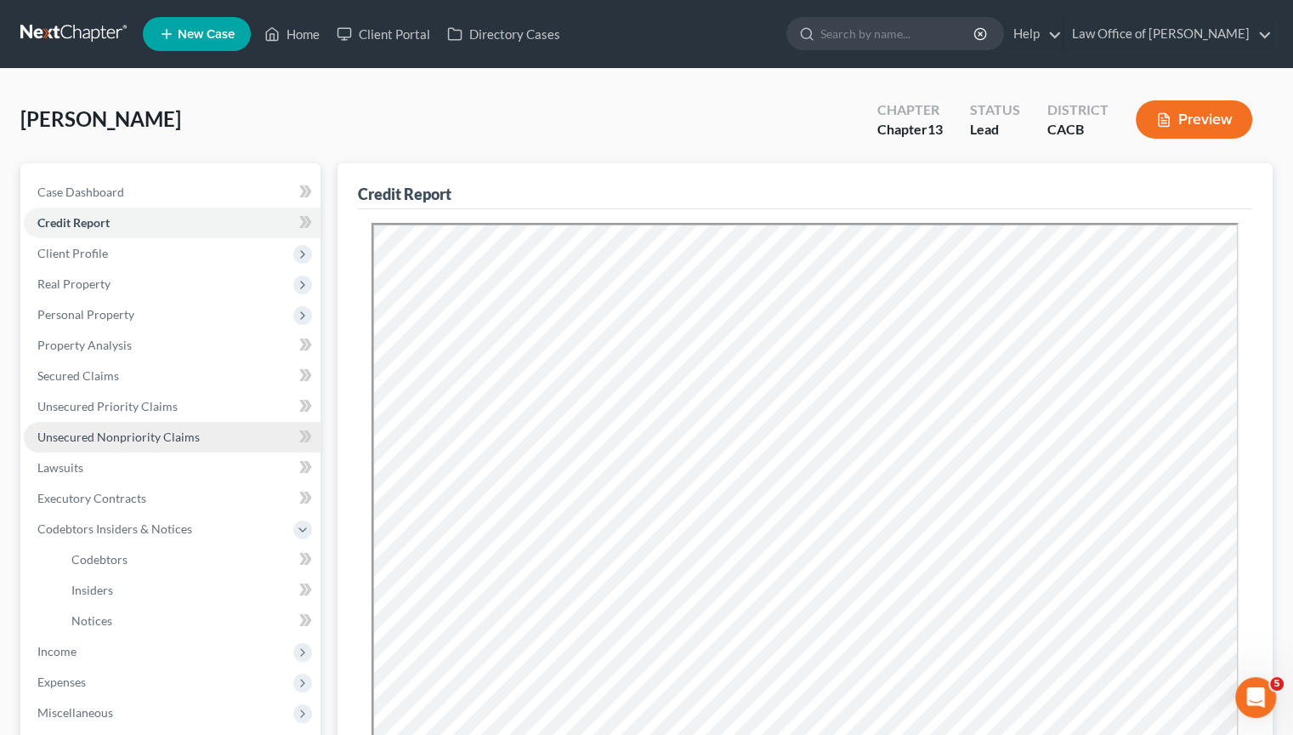
click at [127, 441] on span "Unsecured Nonpriority Claims" at bounding box center [118, 436] width 162 height 14
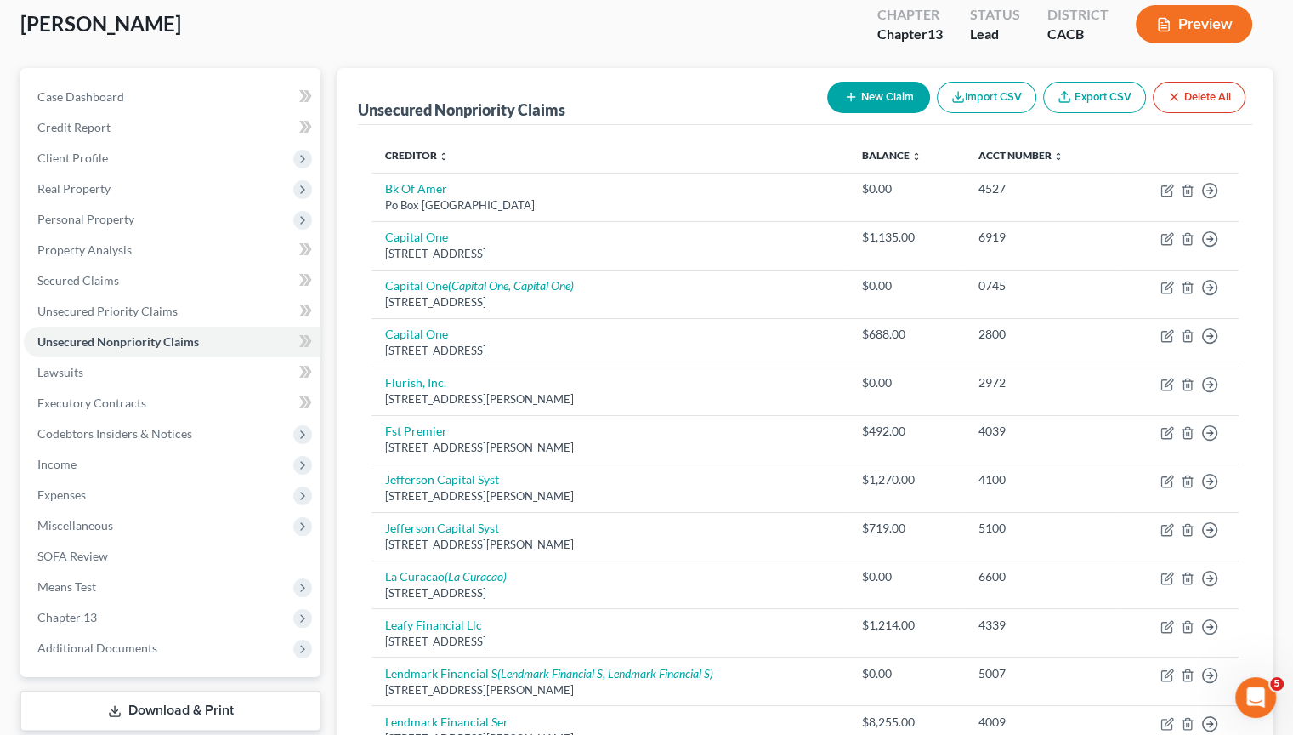
scroll to position [94, 0]
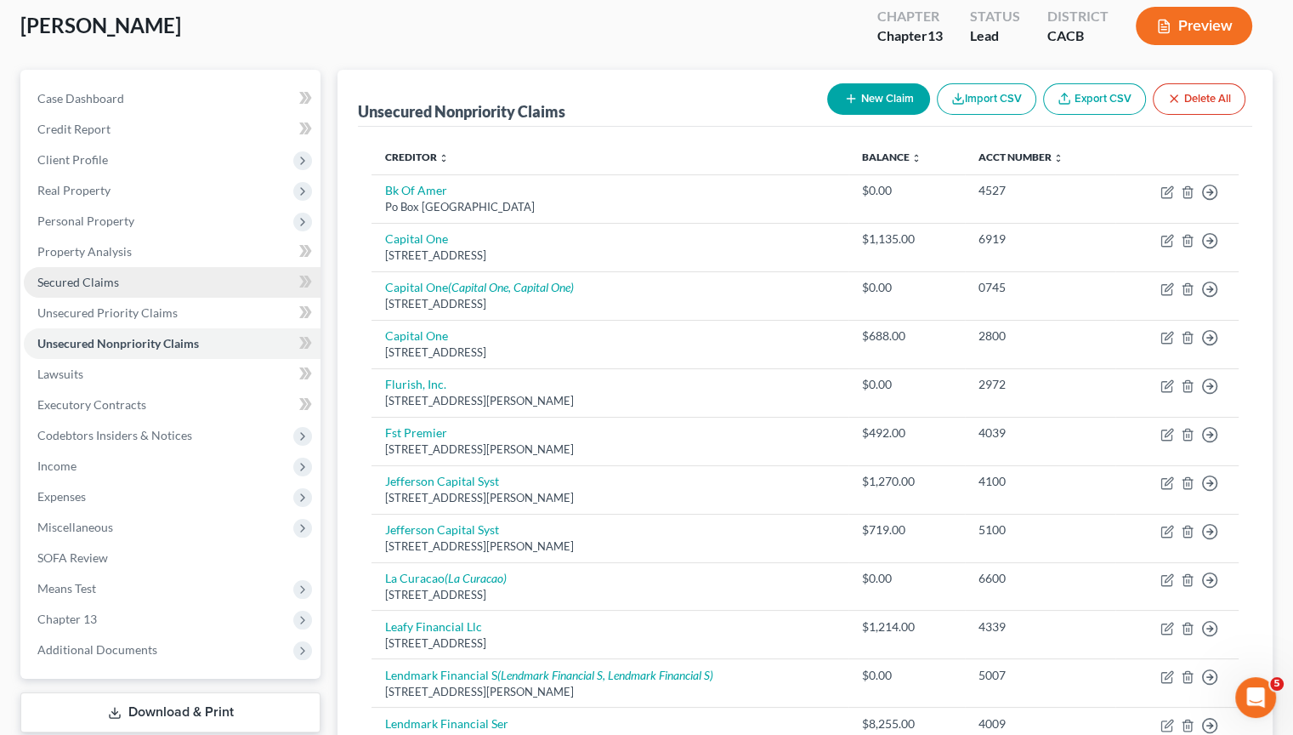
click at [105, 280] on span "Secured Claims" at bounding box center [78, 282] width 82 height 14
